Goal: Information Seeking & Learning: Compare options

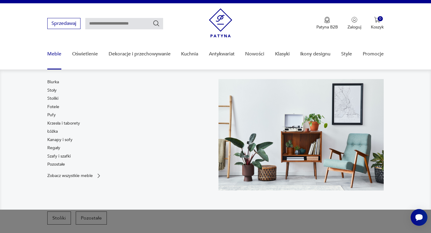
click at [55, 55] on link "Meble" at bounding box center [54, 54] width 14 height 23
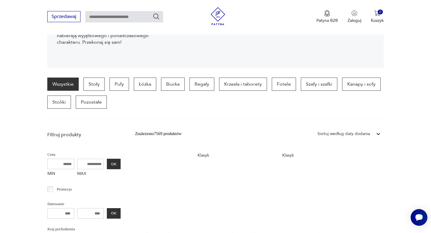
scroll to position [94, 0]
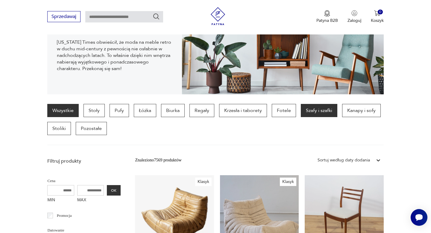
click at [319, 111] on p "Szafy i szafki" at bounding box center [319, 110] width 37 height 13
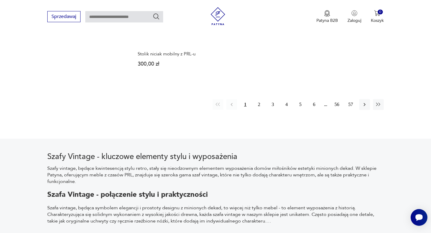
scroll to position [925, 0]
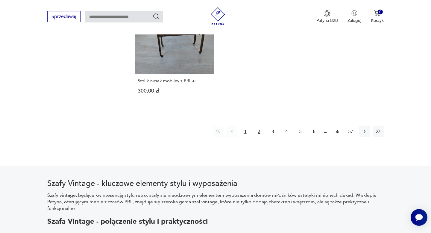
click at [259, 126] on button "2" at bounding box center [259, 131] width 11 height 11
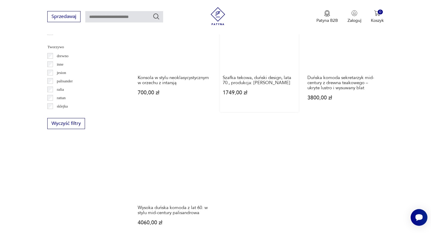
scroll to position [774, 0]
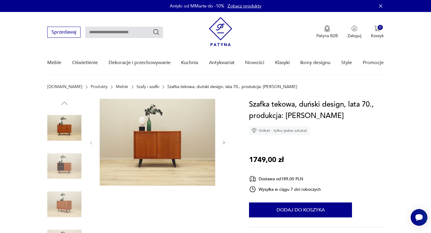
click at [224, 142] on icon "button" at bounding box center [224, 142] width 5 height 5
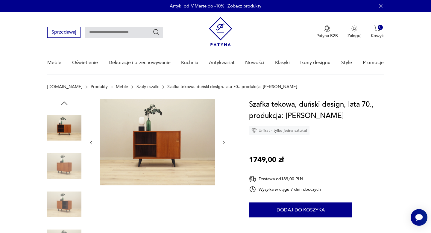
click at [224, 142] on icon "button" at bounding box center [224, 142] width 5 height 5
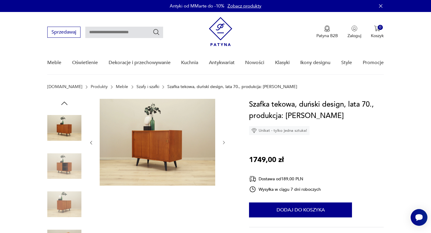
click at [224, 142] on icon "button" at bounding box center [224, 142] width 5 height 5
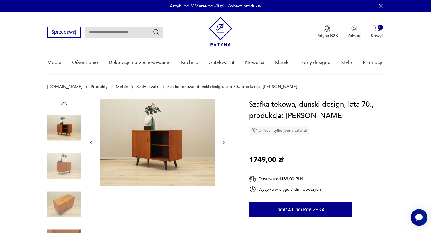
click at [224, 142] on icon "button" at bounding box center [224, 142] width 5 height 5
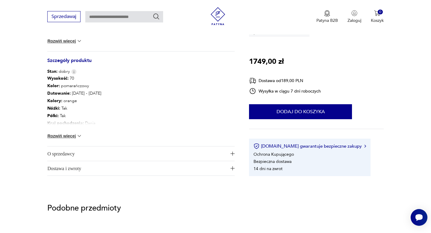
scroll to position [325, 0]
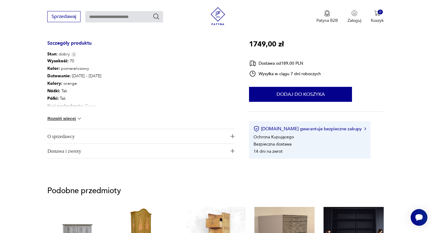
click at [79, 118] on img at bounding box center [79, 119] width 6 height 6
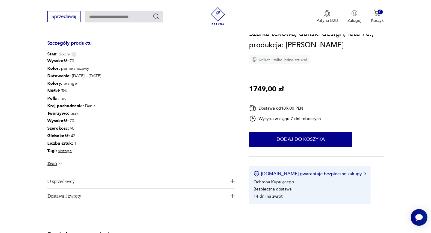
click at [232, 179] on img "button" at bounding box center [233, 181] width 4 height 4
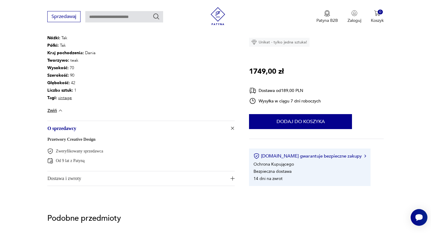
scroll to position [406, 0]
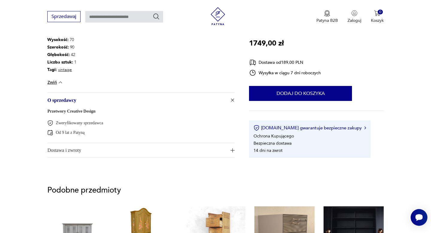
click at [232, 100] on img "button" at bounding box center [233, 100] width 6 height 6
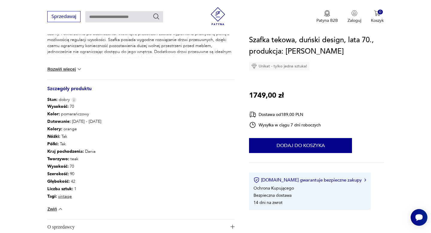
scroll to position [290, 0]
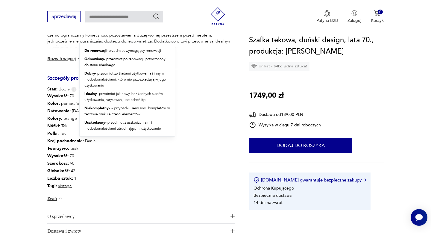
click at [72, 88] on img at bounding box center [73, 89] width 5 height 5
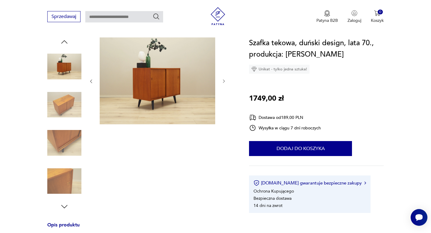
scroll to position [0, 0]
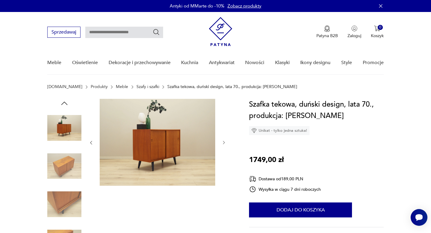
click at [182, 139] on img at bounding box center [158, 142] width 116 height 87
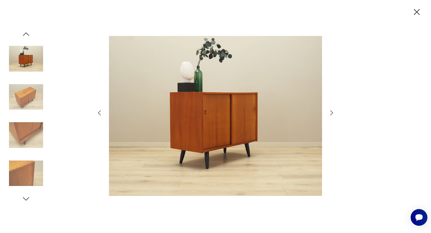
click at [331, 113] on icon "button" at bounding box center [331, 112] width 7 height 7
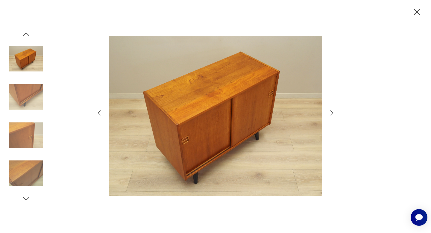
click at [331, 113] on icon "button" at bounding box center [331, 112] width 7 height 7
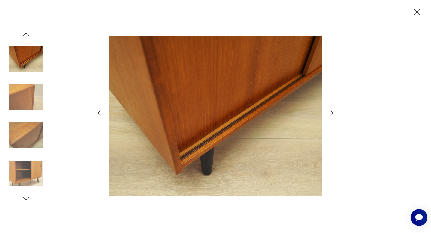
click at [331, 113] on icon "button" at bounding box center [331, 112] width 7 height 7
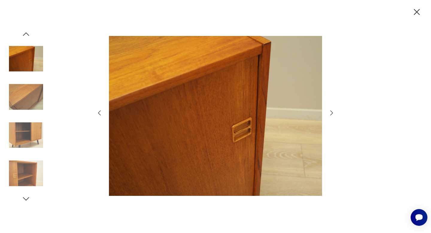
click at [331, 113] on icon "button" at bounding box center [331, 112] width 7 height 7
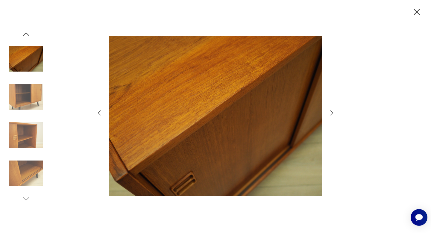
click at [331, 113] on icon "button" at bounding box center [331, 112] width 7 height 7
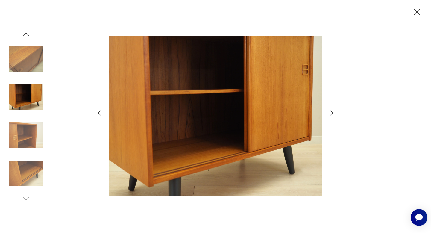
click at [331, 113] on icon "button" at bounding box center [331, 112] width 7 height 7
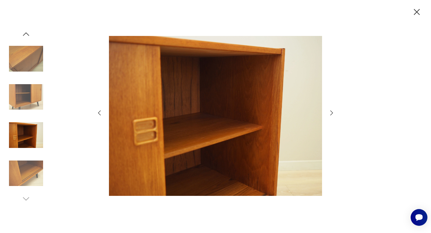
click at [331, 113] on icon "button" at bounding box center [331, 112] width 7 height 7
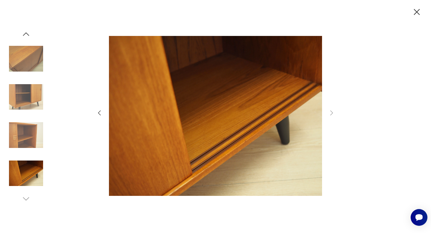
click at [416, 10] on icon "button" at bounding box center [417, 12] width 10 height 10
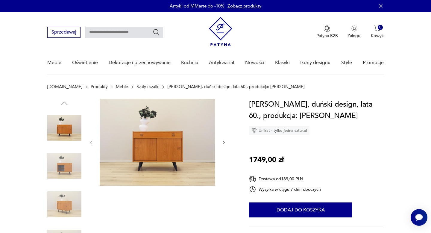
click at [225, 143] on icon "button" at bounding box center [224, 142] width 5 height 5
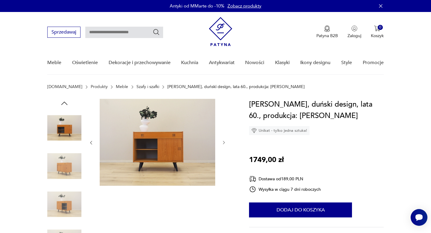
click at [225, 143] on icon "button" at bounding box center [224, 142] width 5 height 5
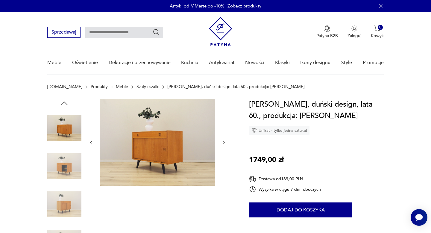
click at [225, 143] on icon "button" at bounding box center [224, 142] width 5 height 5
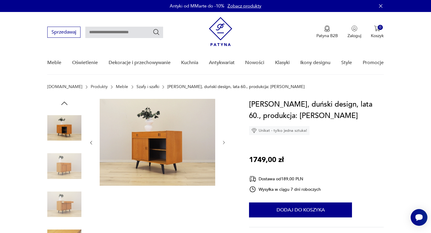
click at [225, 143] on icon "button" at bounding box center [224, 142] width 5 height 5
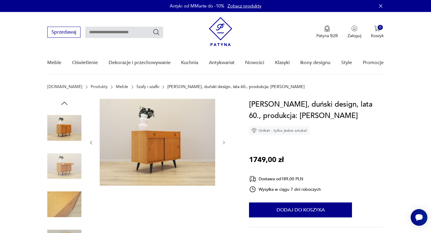
click at [225, 143] on icon "button" at bounding box center [224, 142] width 5 height 5
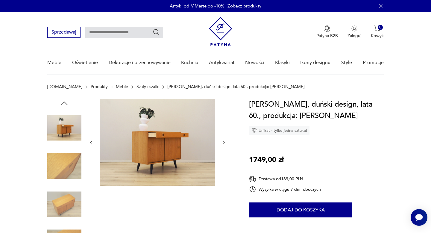
click at [225, 143] on icon "button" at bounding box center [224, 142] width 5 height 5
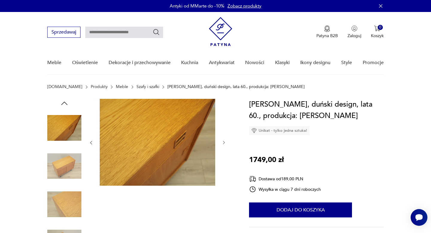
click at [225, 143] on icon "button" at bounding box center [224, 142] width 5 height 5
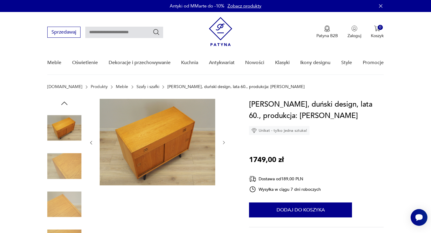
click at [228, 162] on div at bounding box center [140, 186] width 187 height 174
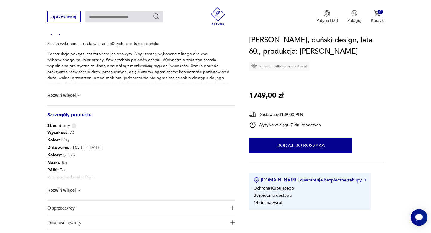
scroll to position [262, 0]
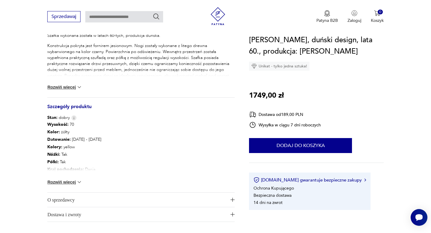
click at [79, 180] on img at bounding box center [79, 182] width 6 height 6
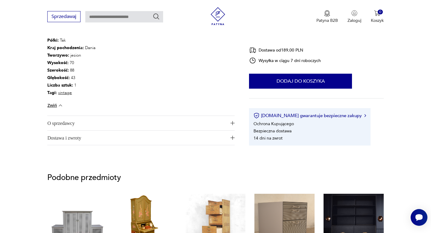
scroll to position [423, 0]
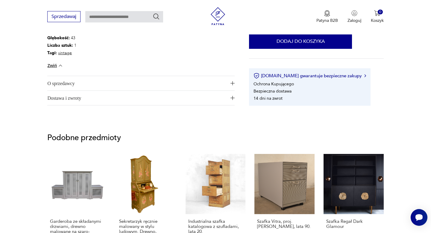
click at [232, 82] on img "button" at bounding box center [233, 83] width 4 height 4
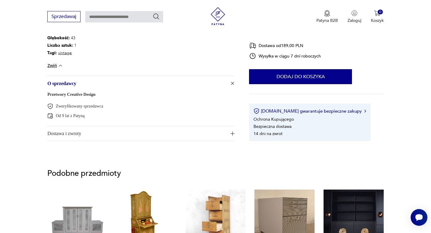
click at [92, 94] on link "Przetwory Creative Design" at bounding box center [71, 94] width 48 height 4
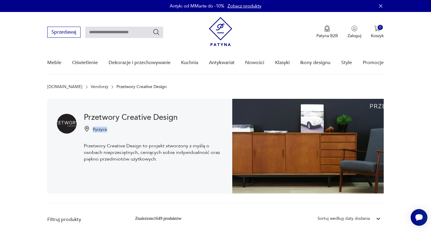
drag, startPoint x: 93, startPoint y: 129, endPoint x: 108, endPoint y: 130, distance: 15.0
click at [108, 130] on div "Pyrzyce" at bounding box center [153, 129] width 139 height 7
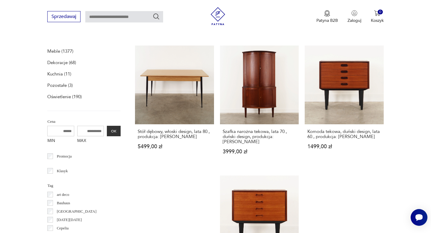
scroll to position [173, 0]
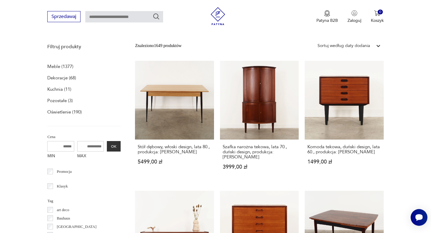
click at [62, 147] on input "MIN" at bounding box center [60, 146] width 27 height 10
type input "****"
click at [87, 147] on input "MAX" at bounding box center [90, 146] width 27 height 10
type input "****"
click at [113, 147] on button "OK" at bounding box center [114, 146] width 14 height 10
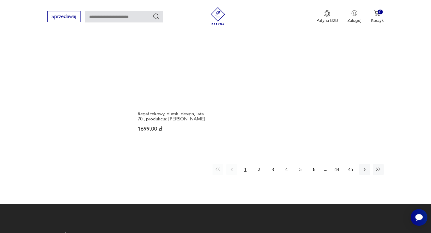
scroll to position [856, 0]
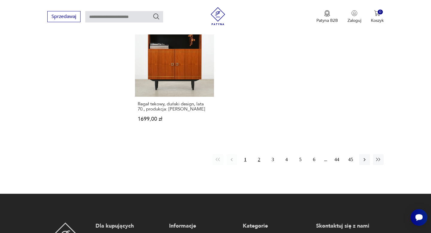
click at [260, 154] on button "2" at bounding box center [259, 159] width 11 height 11
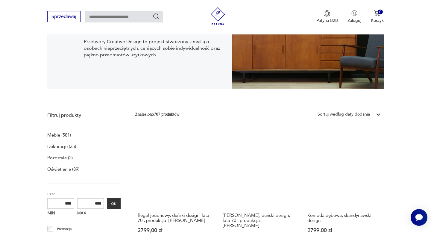
scroll to position [97, 0]
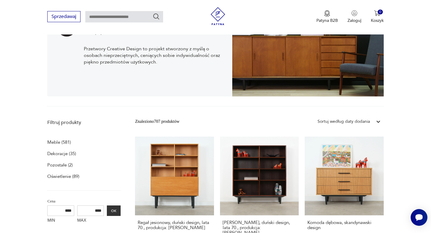
click at [54, 142] on p "Meble (581)" at bounding box center [59, 142] width 24 height 8
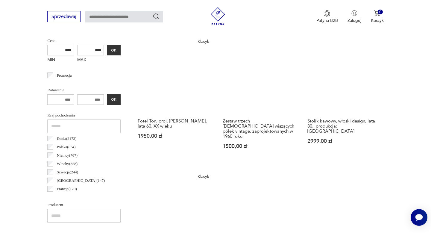
scroll to position [244, 0]
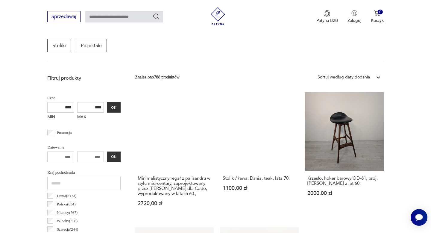
scroll to position [128, 0]
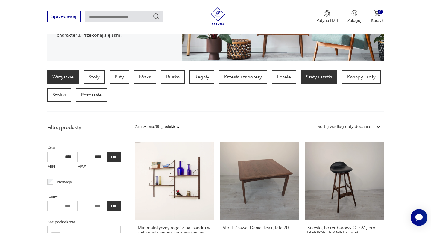
click at [319, 76] on p "Szafy i szafki" at bounding box center [319, 76] width 37 height 13
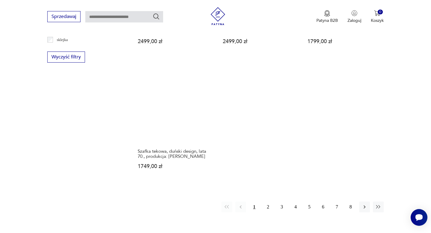
scroll to position [870, 0]
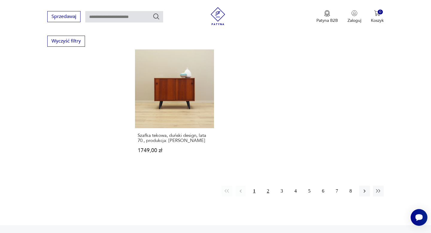
click at [269, 186] on button "2" at bounding box center [268, 191] width 11 height 11
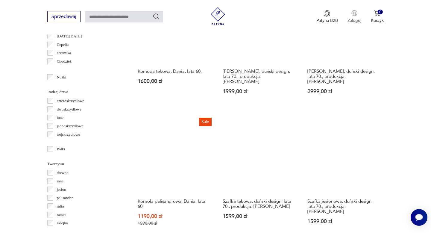
scroll to position [663, 0]
